Goal: Task Accomplishment & Management: Use online tool/utility

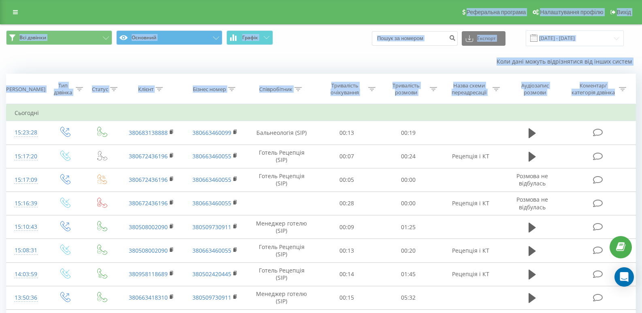
drag, startPoint x: 0, startPoint y: 251, endPoint x: 90, endPoint y: -34, distance: 298.9
click at [90, 0] on html "ungvarskiy-therma... Проекти [DOMAIN_NAME] Дашборд Центр звернень Журнал дзвінк…" at bounding box center [321, 156] width 642 height 313
click at [209, 38] on button "Основний" at bounding box center [169, 37] width 106 height 15
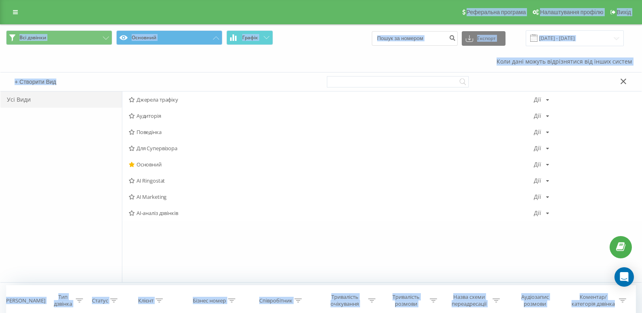
click at [153, 182] on span "AI Ringostat" at bounding box center [331, 181] width 405 height 6
